Goal: Task Accomplishment & Management: Use online tool/utility

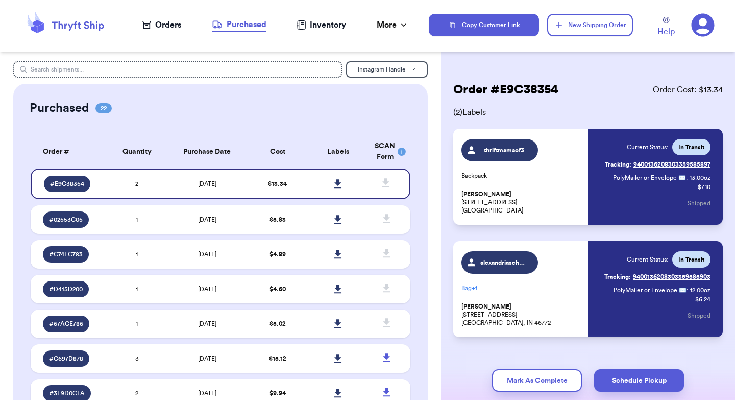
click at [171, 24] on div "Orders" at bounding box center [161, 25] width 39 height 12
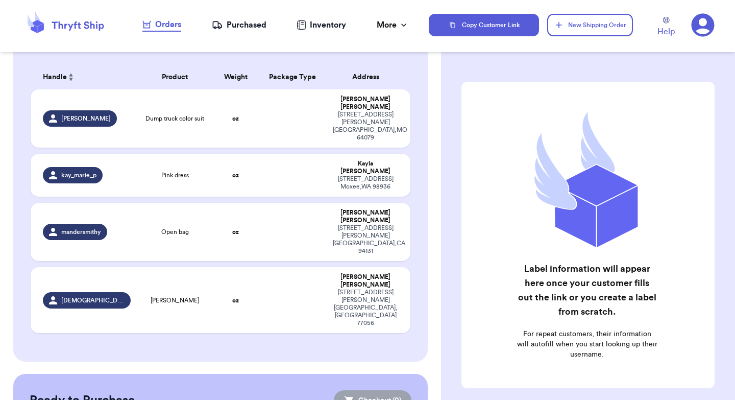
scroll to position [153, 0]
click at [124, 166] on div "kay_marie_p" at bounding box center [87, 174] width 88 height 16
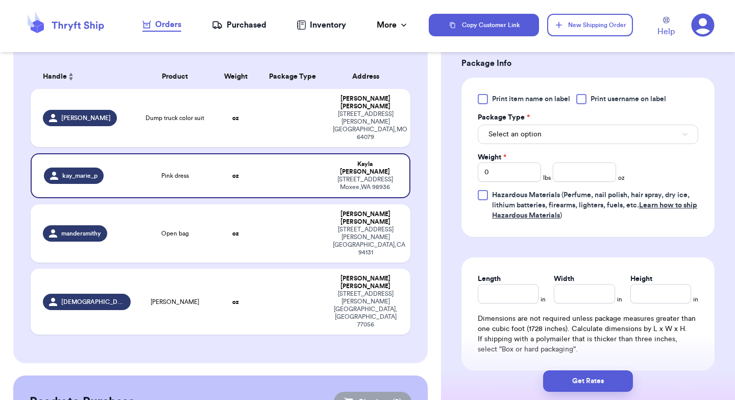
scroll to position [412, 0]
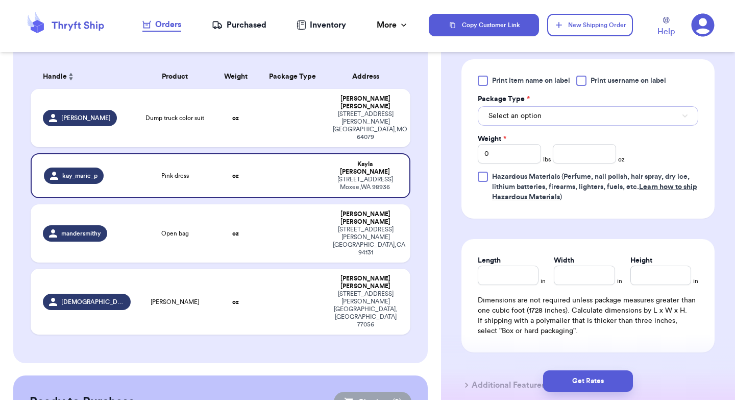
click at [552, 114] on button "Select an option" at bounding box center [588, 115] width 220 height 19
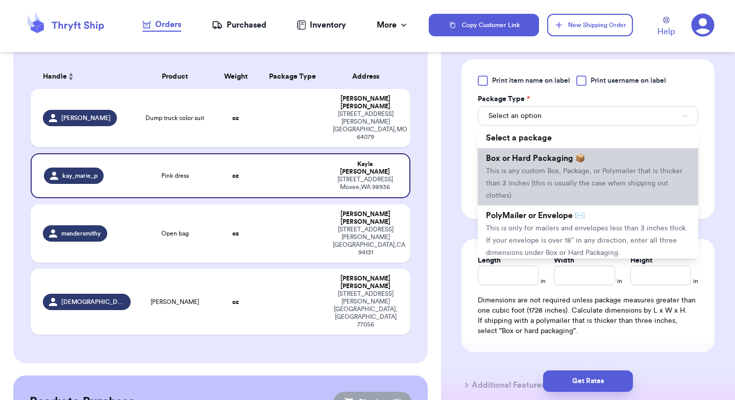
click at [540, 187] on span "This is any custom Box, Package, or Polymailer that is thicker than 3 inches (t…" at bounding box center [584, 183] width 196 height 32
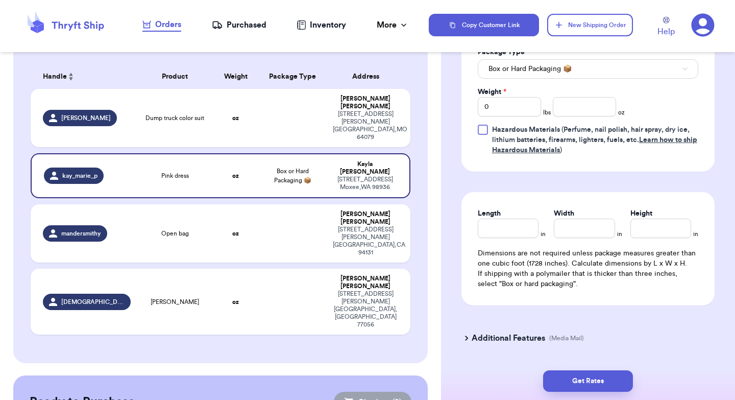
scroll to position [461, 0]
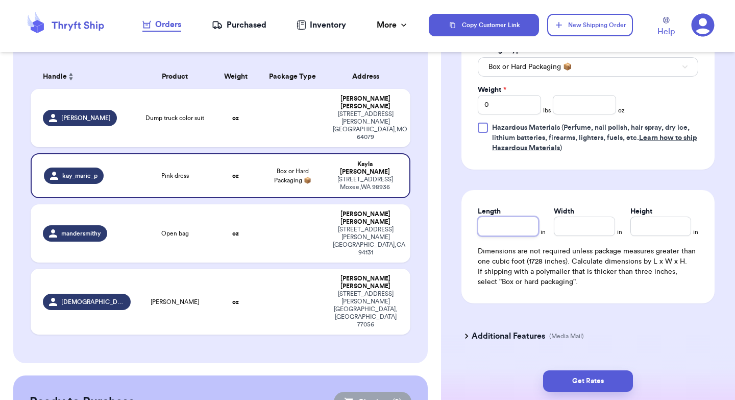
click at [497, 236] on input "Length" at bounding box center [508, 225] width 61 height 19
type input "1"
type input "12"
type input "1"
type input "11"
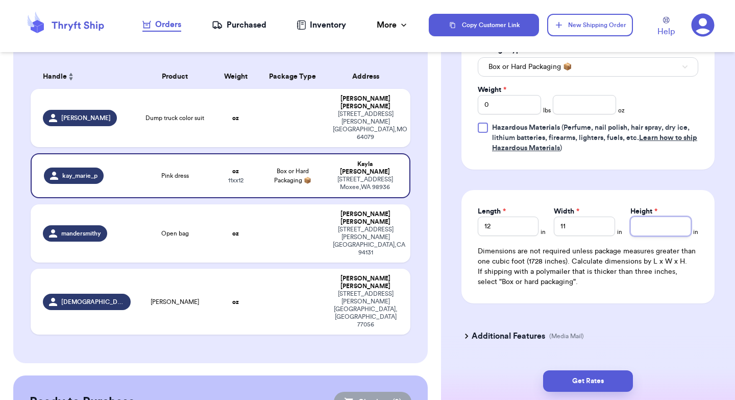
type input "5"
click at [585, 109] on input "number" at bounding box center [584, 104] width 63 height 19
type input "35"
click at [591, 377] on button "Get Rates" at bounding box center [588, 380] width 90 height 21
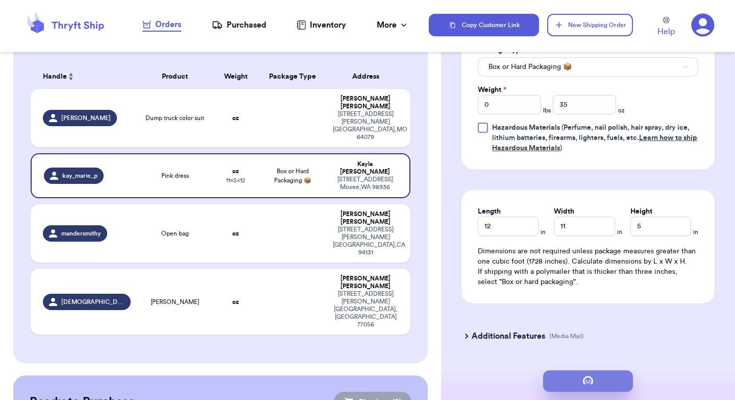
type input "2"
type input "3"
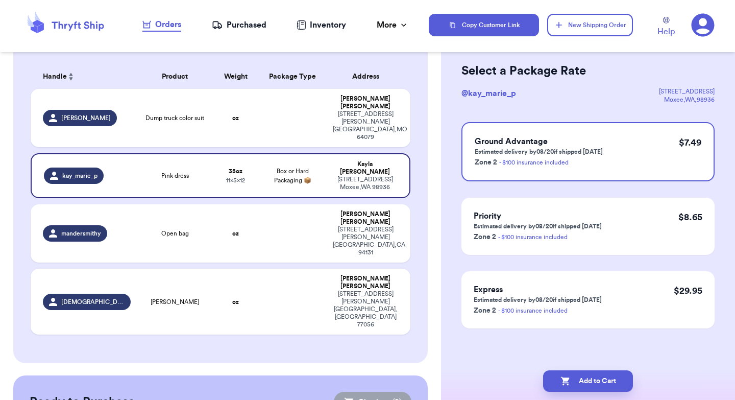
scroll to position [0, 0]
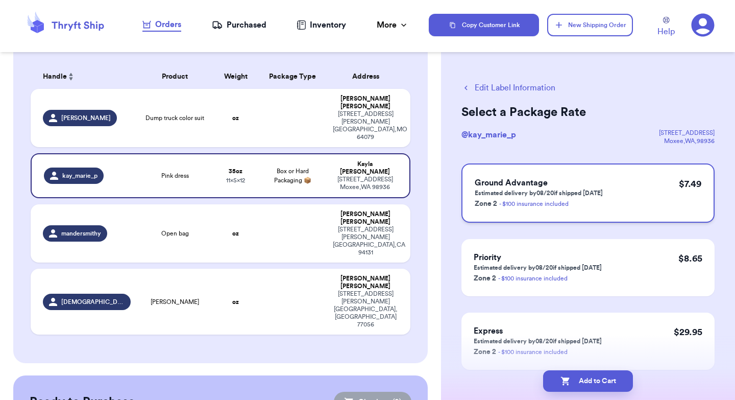
click at [647, 186] on div "Ground Advantage Estimated delivery by 08/20 if shipped [DATE] Zone 2 - $100 in…" at bounding box center [587, 192] width 253 height 59
click at [597, 377] on button "Add to Cart" at bounding box center [588, 380] width 90 height 21
checkbox input "true"
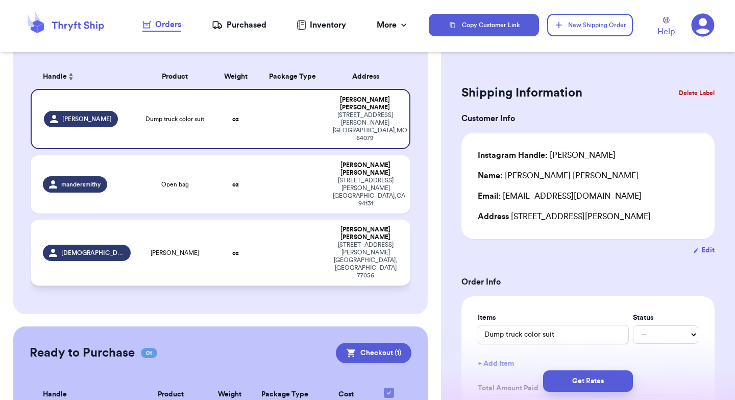
click at [292, 219] on td at bounding box center [292, 252] width 68 height 66
type input "[PERSON_NAME]"
